Goal: Task Accomplishment & Management: Complete application form

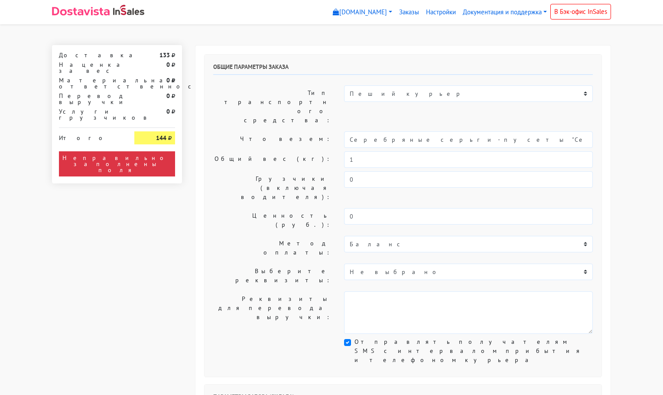
select select "11:00"
select select "21:00"
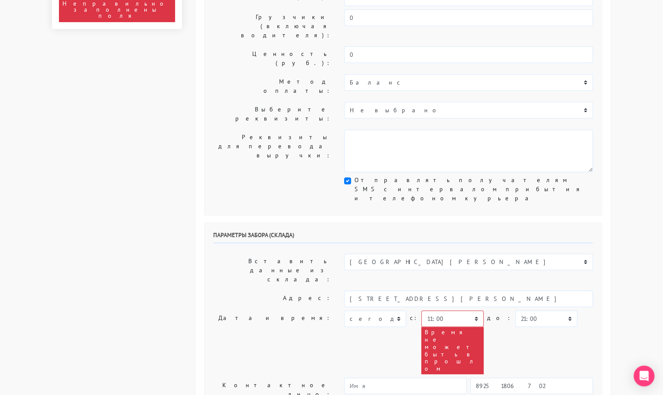
scroll to position [162, 0]
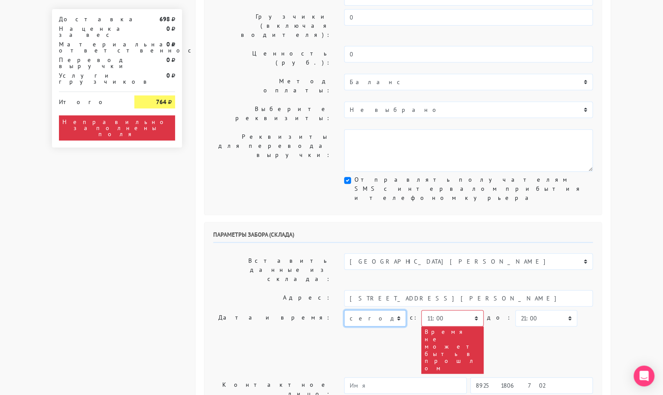
click at [377, 310] on select "[DATE] [DATE] [DATE] [DATE] [DATE] [DATE] [DATE] [DATE] [DATE]" at bounding box center [375, 318] width 62 height 16
select select "[DATE]"
click at [344, 310] on select "[DATE] [DATE] [DATE] [DATE] [DATE] [DATE] [DATE] [DATE] [DATE]" at bounding box center [375, 318] width 62 height 16
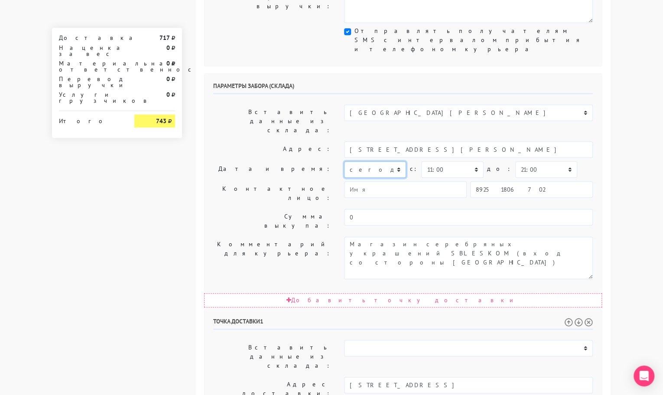
scroll to position [310, 0]
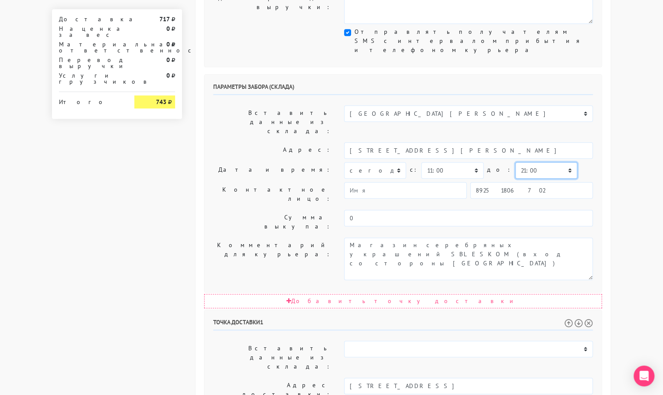
click at [515, 162] on select "00:00 00:30 01:00 01:30 02:00 02:30 03:00 03:30 04:00 04:30 05:00 05:30 06:00 0…" at bounding box center [546, 170] width 62 height 16
select select "11:30"
click at [515, 162] on select "00:00 00:30 01:00 01:30 02:00 02:30 03:00 03:30 04:00 04:30 05:00 05:30 06:00 0…" at bounding box center [546, 170] width 62 height 16
select select "14:00"
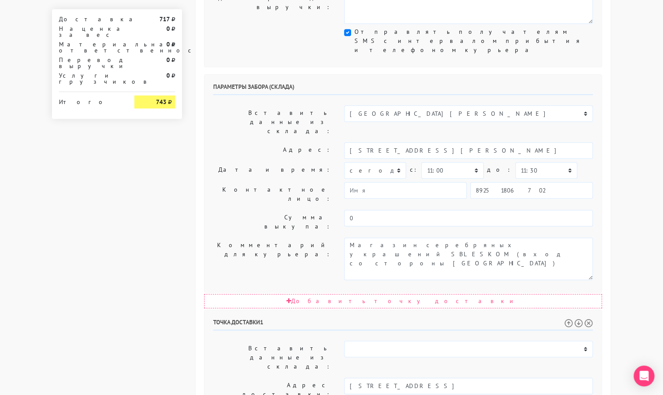
drag, startPoint x: 515, startPoint y: 248, endPoint x: 477, endPoint y: 249, distance: 38.1
click at [477, 377] on input "Москва, Нагатинская набережная, 10а, корпус Г, квартира 67г" at bounding box center [468, 385] width 249 height 16
type input "Москва, Нагатинская набережная, 10а, корпус Г"
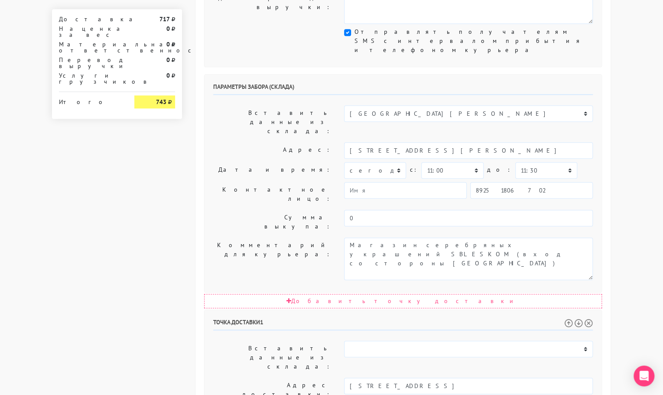
paste textarea "квартира 67г"
type textarea "Позвонить получателю за 1 час. квартира 67г"
drag, startPoint x: 478, startPoint y: 251, endPoint x: 453, endPoint y: 251, distance: 25.6
click at [453, 377] on input "Москва, Нагатинская набережная, 10а, корпус Г" at bounding box center [468, 385] width 249 height 16
click at [452, 394] on li "Москва, Нагатинская набережная, 10а" at bounding box center [468, 400] width 248 height 12
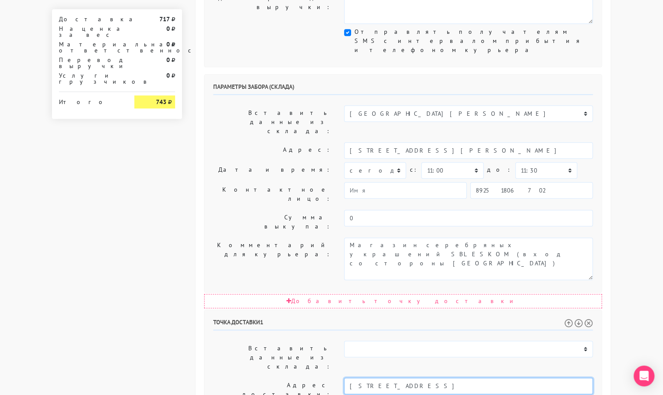
type input "Москва, Нагатинская набережная, 10а"
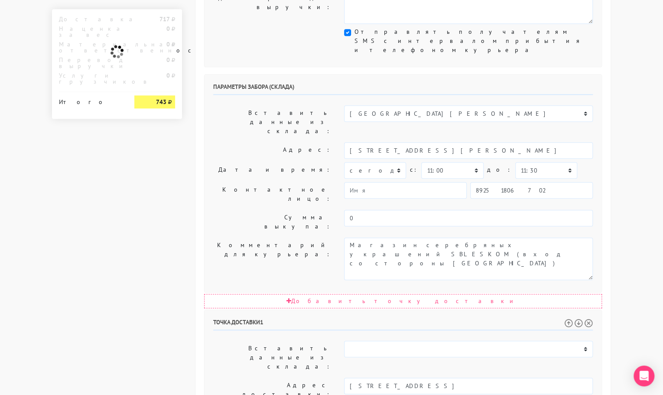
paste textarea "корпус Г"
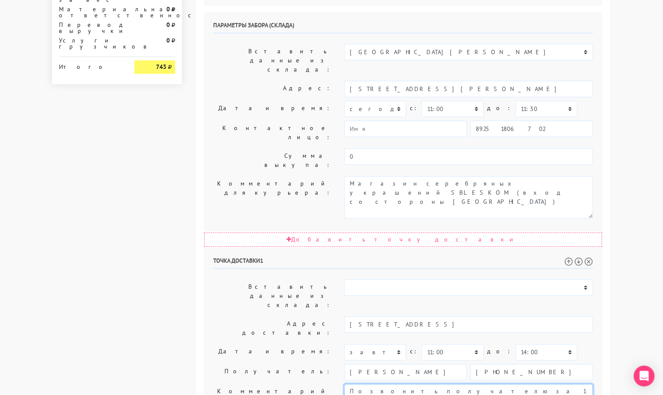
scroll to position [401, 0]
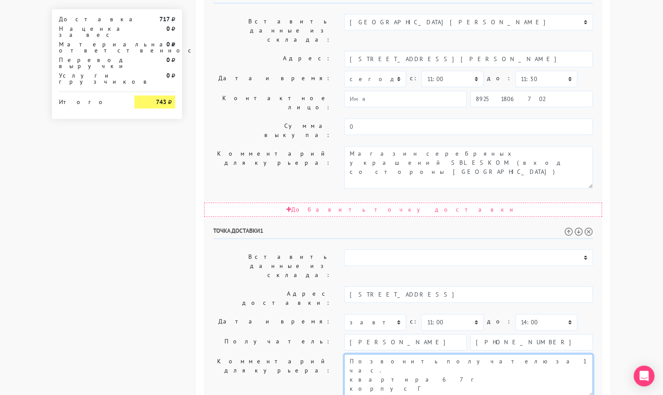
type textarea "Позвонить получателю за 1 час. квартира 67г корпус Г"
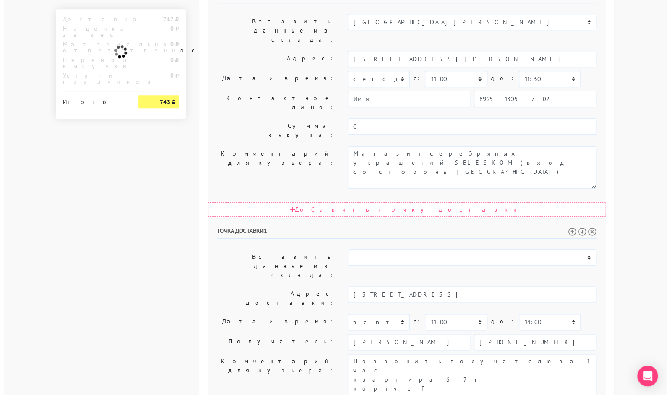
scroll to position [0, 0]
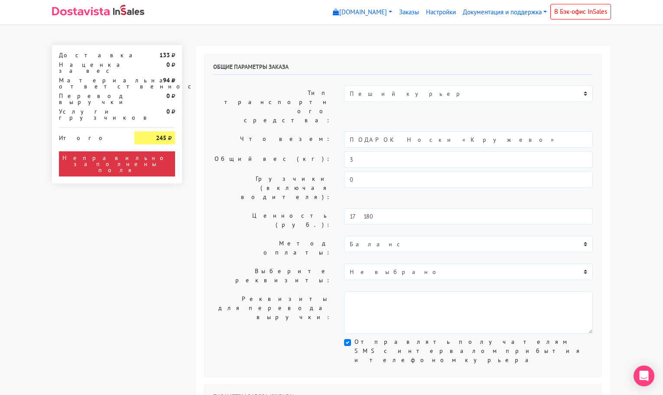
select select "11:00"
select select "21:00"
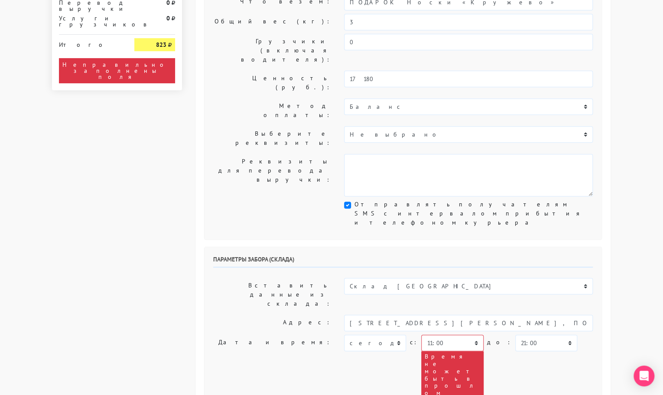
scroll to position [137, 0]
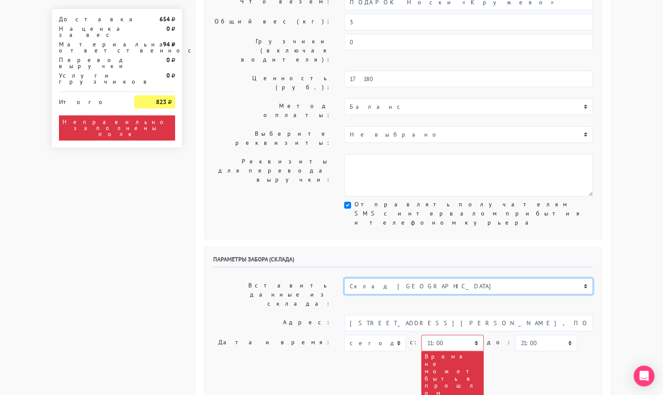
click at [373, 278] on select "Склад Москва Склад Санкт-Петербург Москва.Никольская Склад Екатеринбург" at bounding box center [468, 286] width 249 height 16
select select "1019"
click at [344, 278] on select "Склад [GEOGRAPHIC_DATA] Склад [GEOGRAPHIC_DATA] [GEOGRAPHIC_DATA][PERSON_NAME] …" at bounding box center [468, 286] width 249 height 16
type input "[STREET_ADDRESS][PERSON_NAME]"
type input "89251806702"
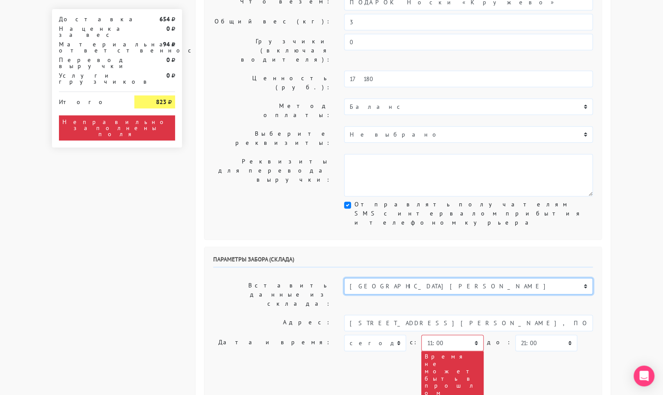
type textarea "Магазин серебряных украшений SBLESKOM (вход со стороны [GEOGRAPHIC_DATA])"
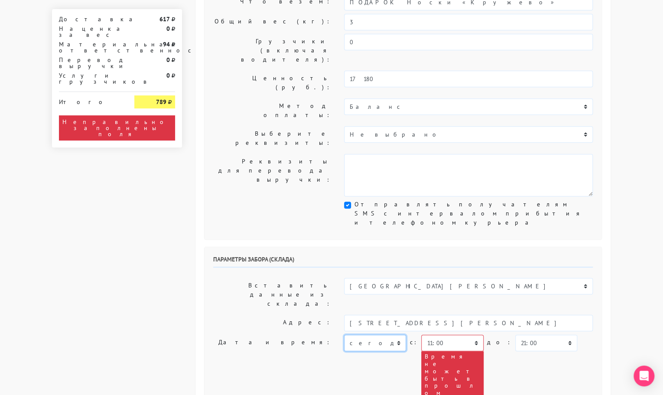
click at [383, 334] on select "[DATE] [DATE] [DATE] [DATE] [DATE] [DATE] [DATE] [DATE] [DATE]" at bounding box center [375, 342] width 62 height 16
select select "[DATE]"
click at [344, 334] on select "[DATE] [DATE] [DATE] [DATE] [DATE] [DATE] [DATE] [DATE] [DATE]" at bounding box center [375, 342] width 62 height 16
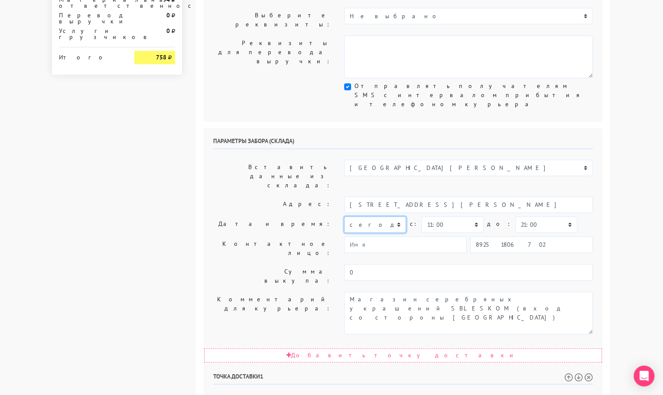
scroll to position [256, 0]
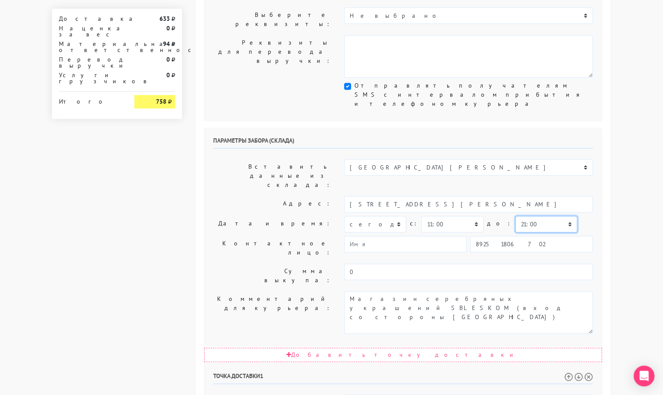
click at [519, 216] on select "00:00 00:30 01:00 01:30 02:00 02:30 03:00 03:30 04:00 04:30 05:00 05:30 06:00 0…" at bounding box center [546, 224] width 62 height 16
select select "11:30"
click at [515, 216] on select "00:00 00:30 01:00 01:30 02:00 02:30 03:00 03:30 04:00 04:30 05:00 05:30 06:00 0…" at bounding box center [546, 224] width 62 height 16
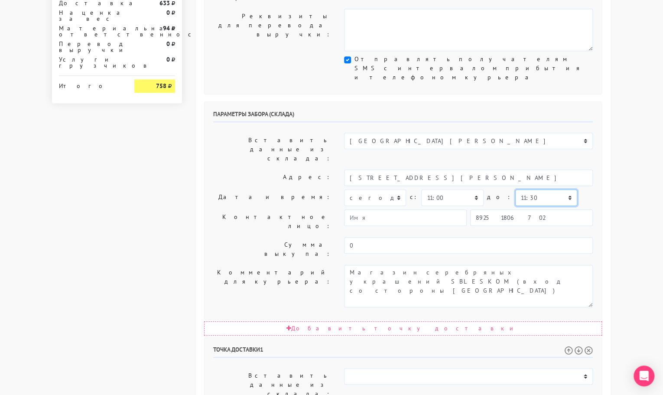
scroll to position [283, 0]
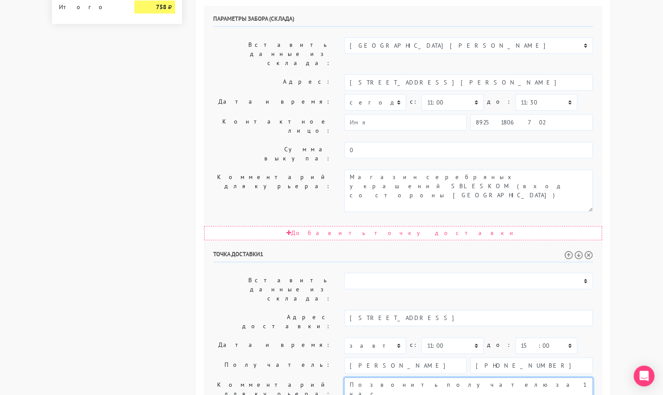
scroll to position [401, 0]
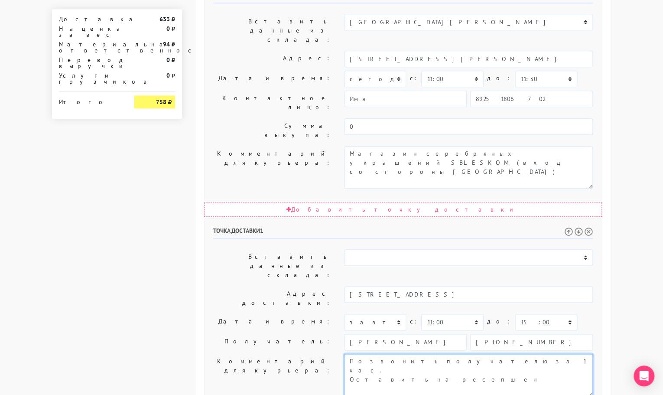
type textarea "Позвонить получателю за 1 час. Оставить на ресепшен"
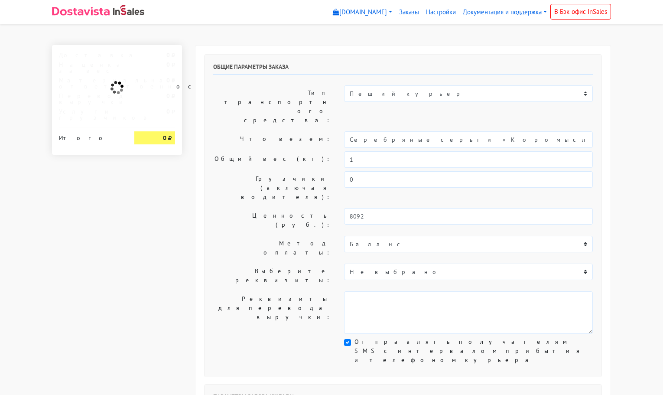
select select "11:00"
select select "21:00"
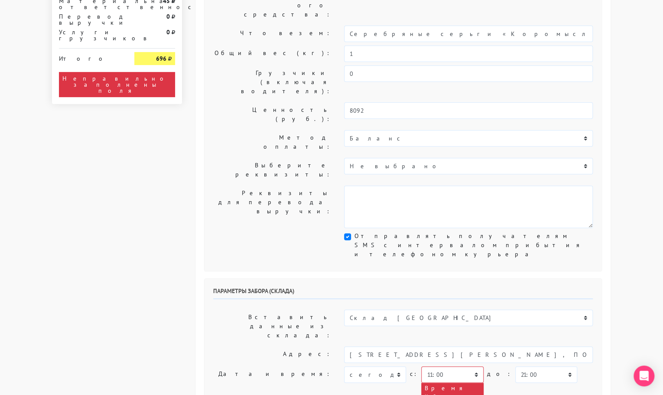
scroll to position [106, 0]
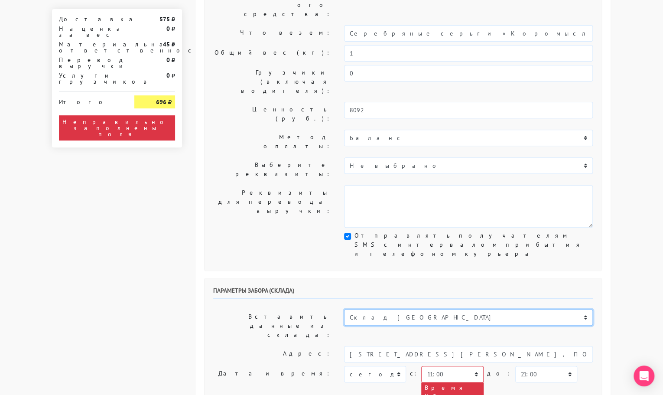
click at [408, 309] on select "Склад [GEOGRAPHIC_DATA] Склад [GEOGRAPHIC_DATA] [GEOGRAPHIC_DATA][PERSON_NAME] …" at bounding box center [468, 317] width 249 height 16
select select "1019"
click at [344, 309] on select "Склад [GEOGRAPHIC_DATA] Склад [GEOGRAPHIC_DATA] [GEOGRAPHIC_DATA][PERSON_NAME] …" at bounding box center [468, 317] width 249 height 16
type input "[STREET_ADDRESS][PERSON_NAME]"
type input "89251806702"
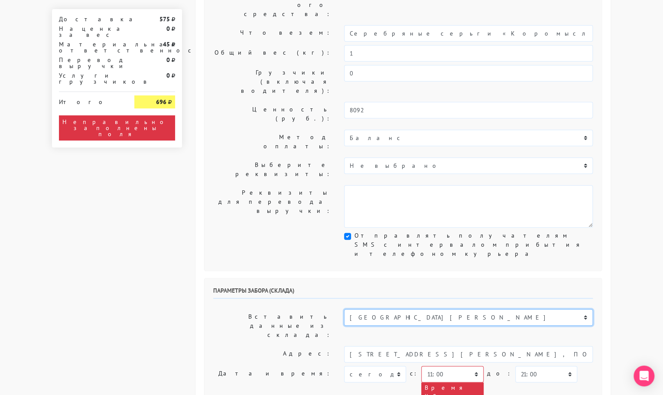
type textarea "Магазин серебряных украшений SBLESKOM (вход со стороны [GEOGRAPHIC_DATA])"
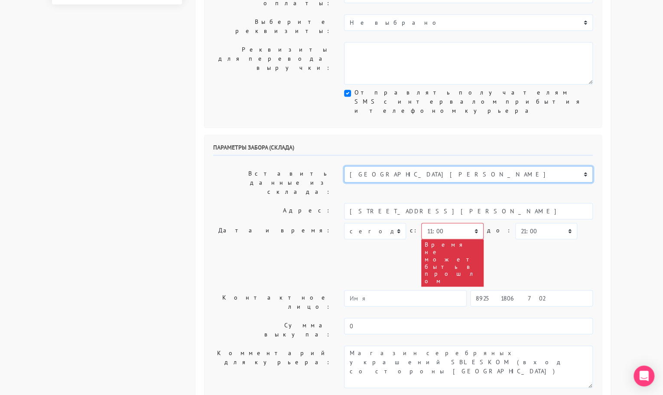
scroll to position [258, 0]
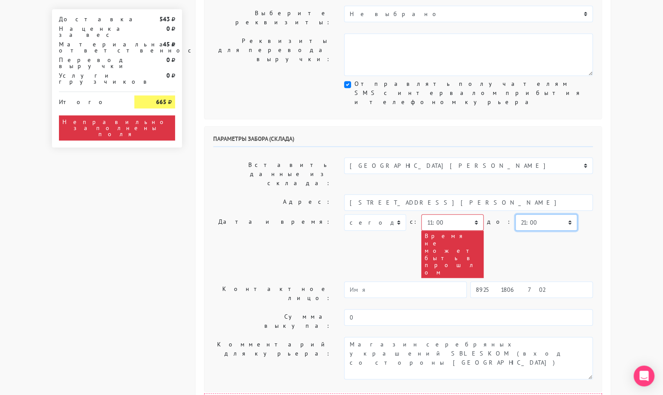
click at [526, 214] on select "00:00 00:30 01:00 01:30 02:00 02:30 03:00 03:30 04:00 04:30 05:00 05:30 06:00 0…" at bounding box center [546, 222] width 62 height 16
click at [515, 214] on select "00:00 00:30 01:00 01:30 02:00 02:30 03:00 03:30 04:00 04:30 05:00 05:30 06:00 0…" at bounding box center [546, 222] width 62 height 16
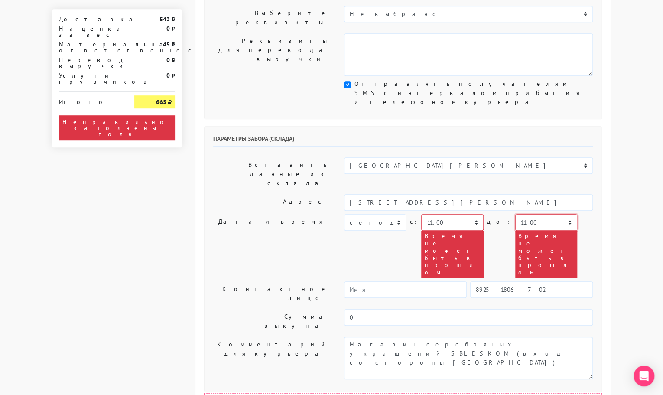
click at [538, 214] on select "00:00 00:30 01:00 01:30 02:00 02:30 03:00 03:30 04:00 04:30 05:00 05:30 06:00 0…" at bounding box center [546, 222] width 62 height 16
select select "11:30"
click at [515, 214] on select "00:00 00:30 01:00 01:30 02:00 02:30 03:00 03:30 04:00 04:30 05:00 05:30 06:00 0…" at bounding box center [546, 222] width 62 height 16
click at [368, 214] on select "[DATE] [DATE] [DATE] [DATE] [DATE] [DATE] [DATE] [DATE] [DATE]" at bounding box center [375, 222] width 62 height 16
select select "[DATE]"
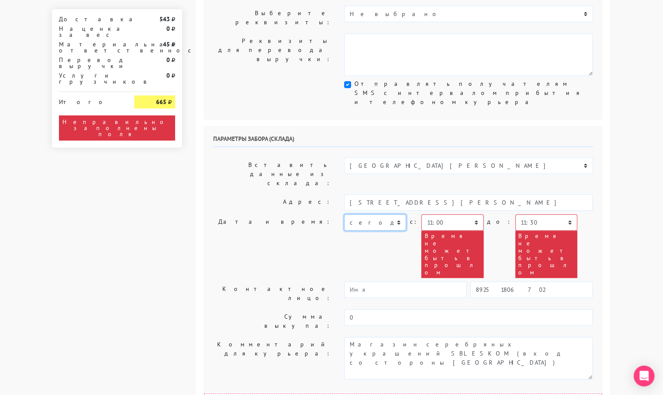
click at [344, 214] on select "[DATE] [DATE] [DATE] [DATE] [DATE] [DATE] [DATE] [DATE] [DATE]" at bounding box center [375, 222] width 62 height 16
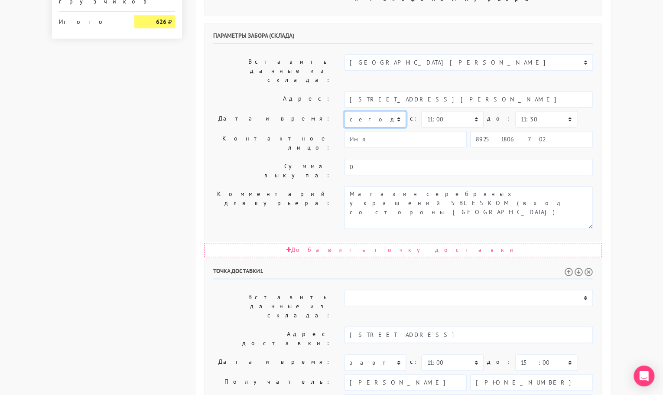
scroll to position [363, 0]
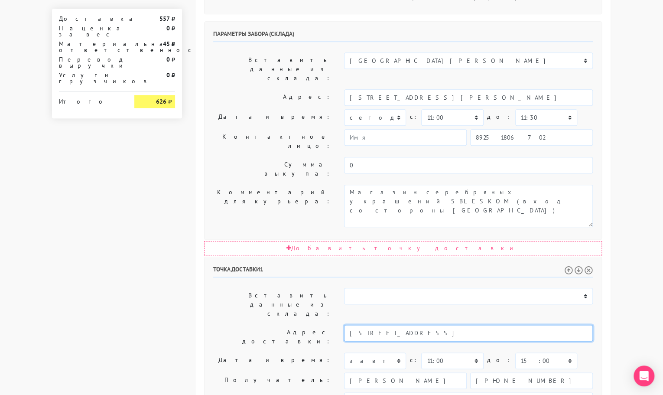
click at [474, 324] on input "[STREET_ADDRESS]" at bounding box center [468, 332] width 249 height 16
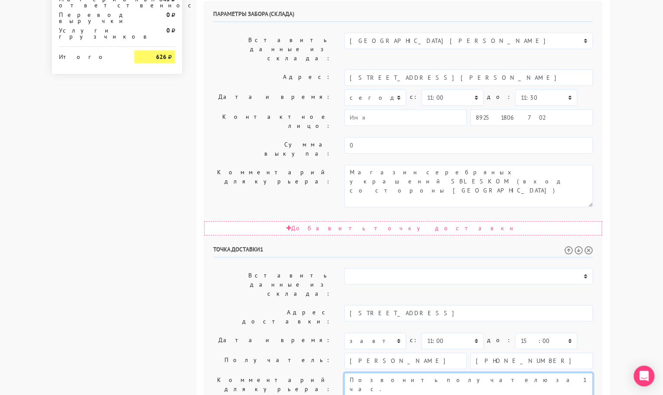
scroll to position [401, 0]
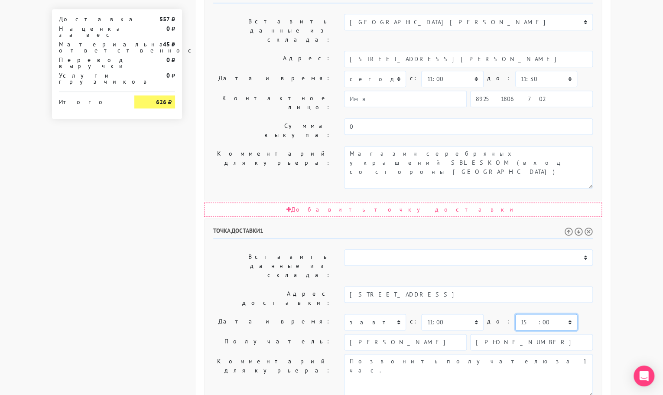
click at [518, 314] on select "00:00 00:30 01:00 01:30 02:00 02:30 03:00 03:30 04:00 04:30 05:00 05:30 06:00 0…" at bounding box center [546, 322] width 62 height 16
select select "14:00"
click at [515, 314] on select "00:00 00:30 01:00 01:30 02:00 02:30 03:00 03:30 04:00 04:30 05:00 05:30 06:00 0…" at bounding box center [546, 322] width 62 height 16
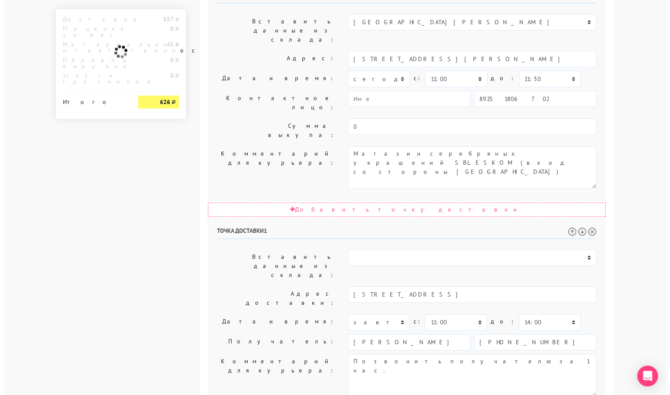
scroll to position [0, 0]
